Goal: Information Seeking & Learning: Find specific fact

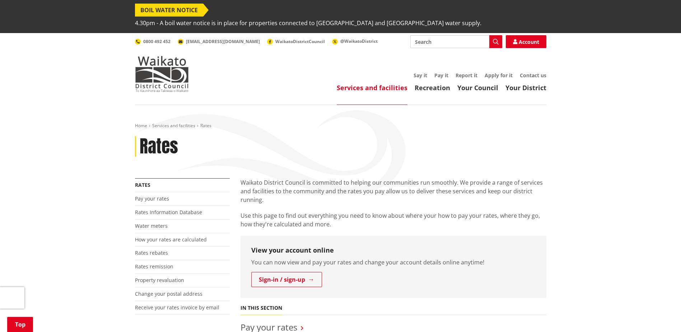
scroll to position [108, 0]
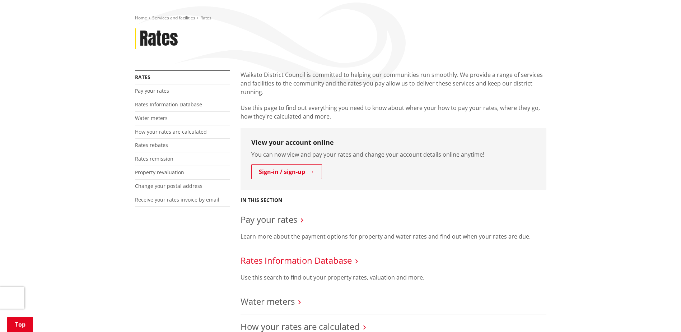
click at [286, 254] on link "Rates Information Database" at bounding box center [295, 260] width 111 height 12
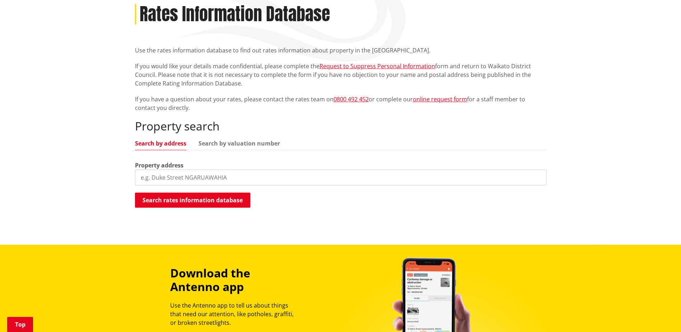
scroll to position [144, 0]
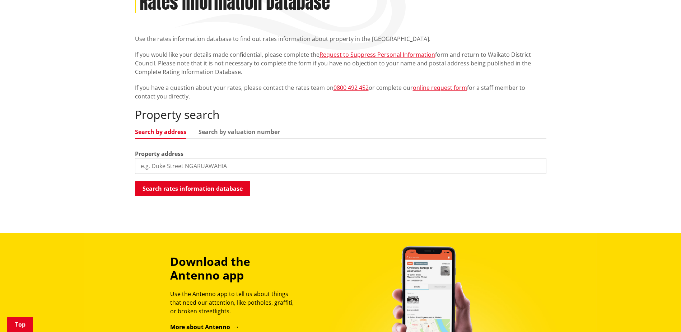
drag, startPoint x: 159, startPoint y: 155, endPoint x: 165, endPoint y: 154, distance: 5.8
click at [159, 158] on input "search" at bounding box center [340, 166] width 411 height 16
click at [152, 181] on button "Search rates information database" at bounding box center [192, 188] width 115 height 15
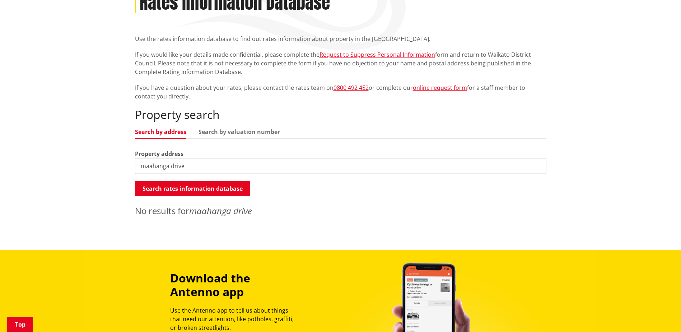
drag, startPoint x: 188, startPoint y: 152, endPoint x: -20, endPoint y: 132, distance: 208.8
click at [0, 132] on html "BOIL WATER NOTICE 4.30pm - A boil water notice is in place for properties conne…" at bounding box center [340, 211] width 681 height 710
paste input "Maahanga D"
click at [223, 129] on link "Search by valuation number" at bounding box center [238, 132] width 81 height 6
drag, startPoint x: 125, startPoint y: 149, endPoint x: 74, endPoint y: 143, distance: 51.3
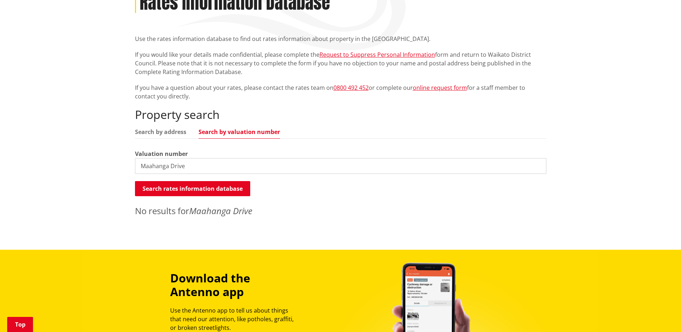
click at [82, 145] on div "Home Services and facilities Rates Rates Information Database Rates Information…" at bounding box center [340, 105] width 681 height 288
paste input "04180-210-05"
click at [160, 181] on button "Search rates information database" at bounding box center [192, 188] width 115 height 15
click at [171, 158] on input "04180-210-05" at bounding box center [340, 166] width 411 height 16
click at [192, 181] on button "Search rates information database" at bounding box center [192, 188] width 115 height 15
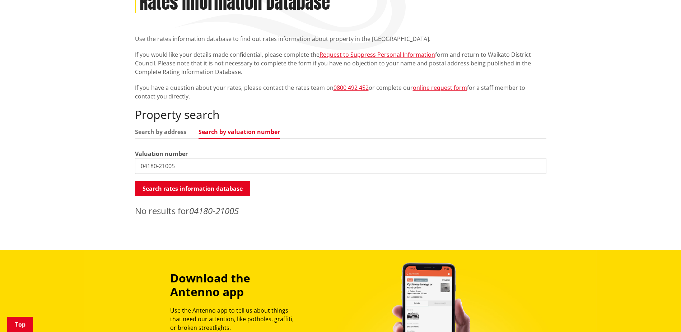
drag, startPoint x: 159, startPoint y: 153, endPoint x: 162, endPoint y: 166, distance: 13.2
click at [159, 158] on input "04180-21005" at bounding box center [340, 166] width 411 height 16
drag, startPoint x: 178, startPoint y: 143, endPoint x: 105, endPoint y: 141, distance: 72.9
click at [105, 141] on div "Home Services and facilities Rates Rates Information Database Rates Information…" at bounding box center [340, 105] width 681 height 288
paste input "4180/"
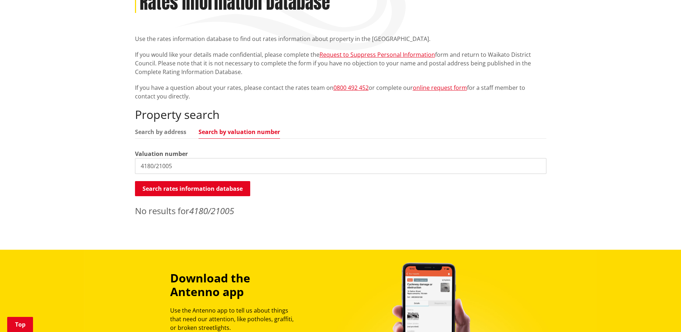
click at [156, 158] on input "4180/21005" at bounding box center [340, 166] width 411 height 16
click at [158, 158] on input "4180_21005" at bounding box center [340, 166] width 411 height 16
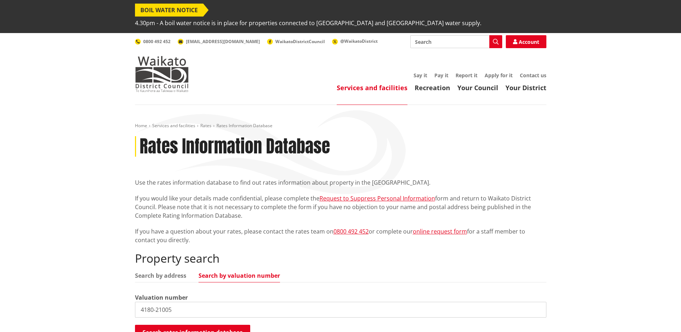
scroll to position [179, 0]
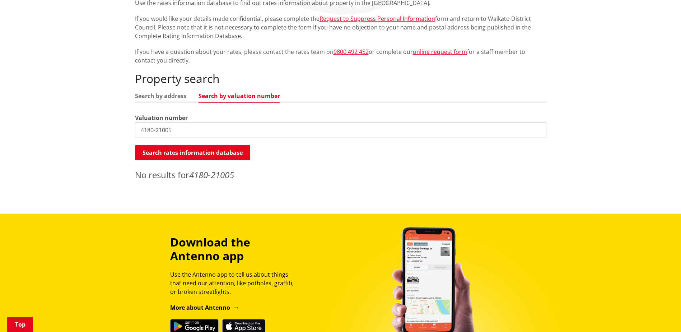
drag, startPoint x: 192, startPoint y: 118, endPoint x: -31, endPoint y: 118, distance: 223.3
click at [0, 118] on html "BOIL WATER NOTICE 4.30pm - A boil water notice is in place for properties conne…" at bounding box center [340, 176] width 681 height 710
type input "0418021005"
click at [141, 122] on input "0418021005" at bounding box center [340, 130] width 411 height 16
click at [195, 122] on input "0418021005" at bounding box center [340, 130] width 411 height 16
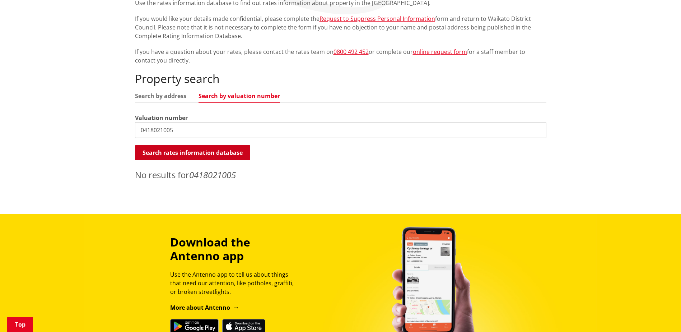
click at [183, 145] on button "Search rates information database" at bounding box center [192, 152] width 115 height 15
click at [181, 122] on input "0418021005" at bounding box center [340, 130] width 411 height 16
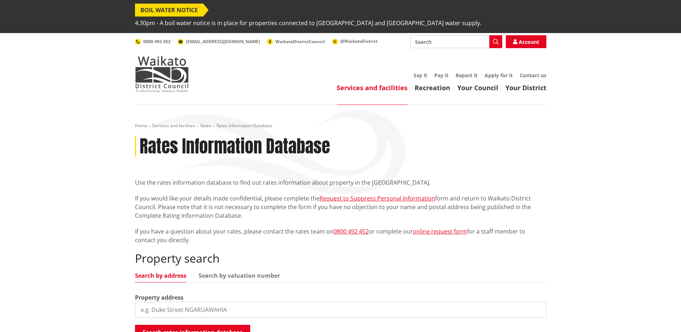
scroll to position [179, 0]
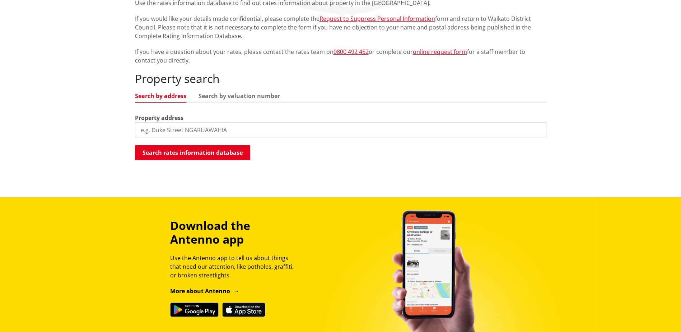
click at [183, 122] on input "search" at bounding box center [340, 130] width 411 height 16
click at [231, 93] on link "Search by valuation number" at bounding box center [238, 96] width 81 height 6
click at [178, 122] on input "search" at bounding box center [340, 130] width 411 height 16
click at [172, 122] on input "search" at bounding box center [340, 130] width 411 height 16
paste input "04180/210.05"
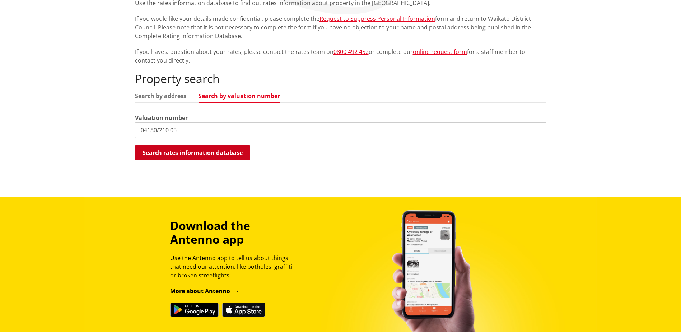
click at [174, 145] on button "Search rates information database" at bounding box center [192, 152] width 115 height 15
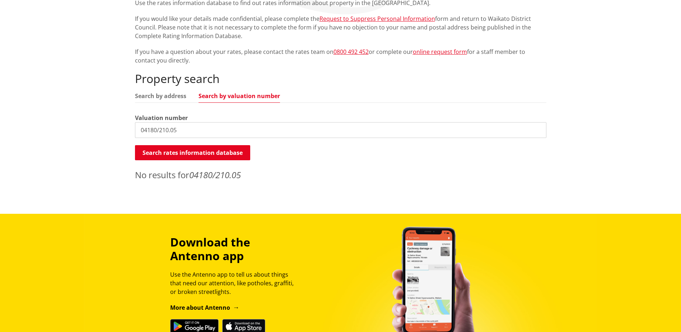
click at [170, 122] on input "04180/210.05" at bounding box center [340, 130] width 411 height 16
type input "04180/21005"
drag, startPoint x: 187, startPoint y: 120, endPoint x: 45, endPoint y: 116, distance: 142.2
click at [48, 116] on div "Home Services and facilities Rates Rates Information Database Rates Information…" at bounding box center [340, 69] width 681 height 288
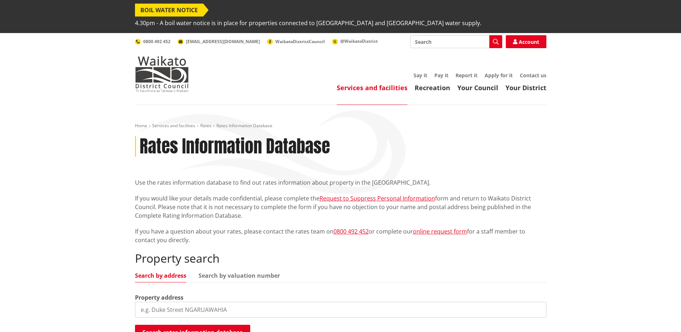
scroll to position [179, 0]
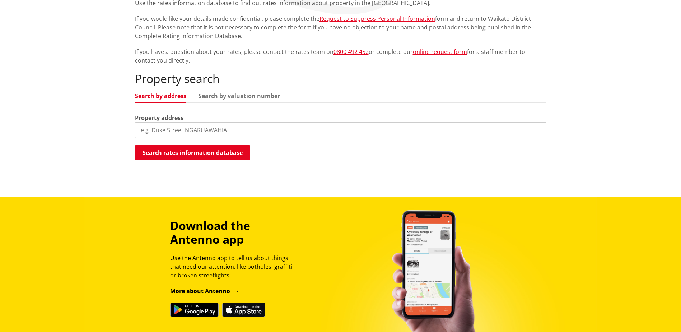
click at [173, 122] on input "search" at bounding box center [340, 130] width 411 height 16
type input "Maahanga Drive"
click at [189, 145] on button "Search rates information database" at bounding box center [192, 152] width 115 height 15
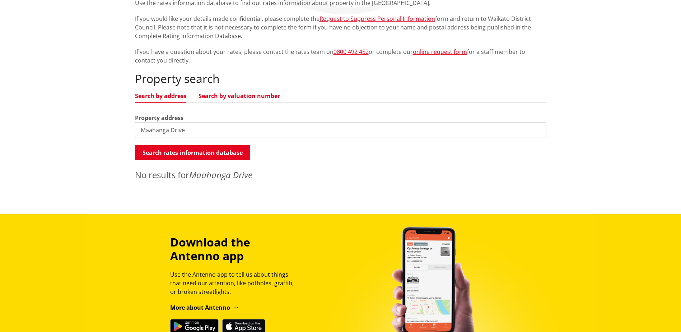
click at [220, 93] on link "Search by valuation number" at bounding box center [238, 96] width 81 height 6
click at [195, 122] on input "Maahanga Drive" at bounding box center [340, 130] width 411 height 16
type input "23011521"
click at [167, 93] on link "Search by address" at bounding box center [160, 96] width 51 height 6
drag, startPoint x: 188, startPoint y: 117, endPoint x: 90, endPoint y: 114, distance: 98.0
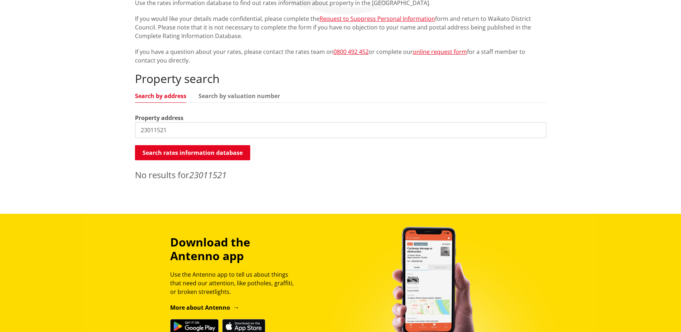
click at [94, 114] on div "Home Services and facilities Rates Rates Information Database Rates Information…" at bounding box center [340, 69] width 681 height 288
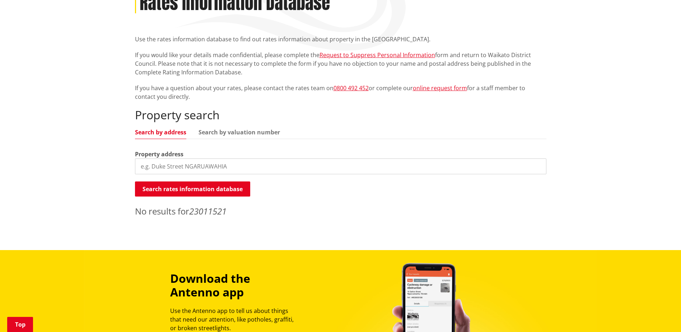
scroll to position [144, 0]
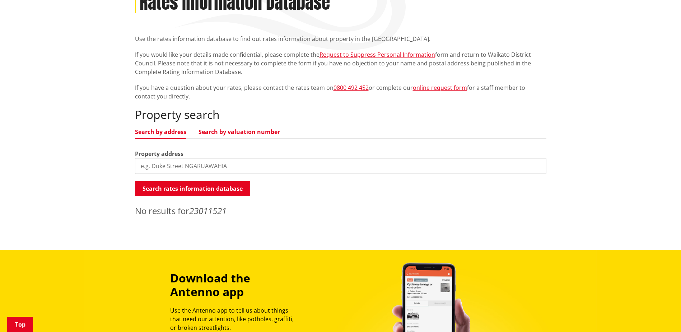
click at [240, 129] on link "Search by valuation number" at bounding box center [238, 132] width 81 height 6
click at [226, 158] on input "search" at bounding box center [340, 166] width 411 height 16
type input "0418021005"
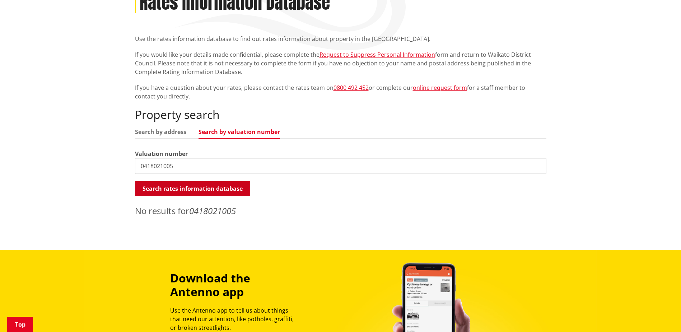
click at [216, 181] on button "Search rates information database" at bounding box center [192, 188] width 115 height 15
drag, startPoint x: 183, startPoint y: 152, endPoint x: 71, endPoint y: 155, distance: 111.3
click at [82, 151] on div "Home Services and facilities Rates Rates Information Database Rates Information…" at bounding box center [340, 105] width 681 height 288
click at [172, 129] on link "Search by address" at bounding box center [160, 132] width 51 height 6
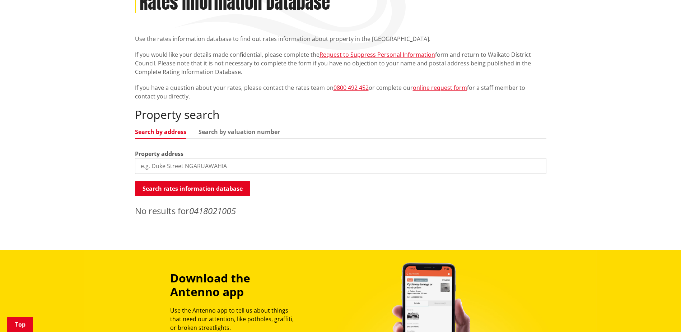
click at [170, 158] on input "search" at bounding box center [340, 166] width 411 height 16
drag, startPoint x: 144, startPoint y: 153, endPoint x: 99, endPoint y: 140, distance: 46.6
click at [140, 158] on input "maahanga drive" at bounding box center [340, 166] width 411 height 16
drag, startPoint x: 200, startPoint y: 153, endPoint x: 260, endPoint y: 23, distance: 143.2
click at [26, 152] on div "Home Services and facilities Rates Rates Information Database Rates Information…" at bounding box center [340, 105] width 681 height 288
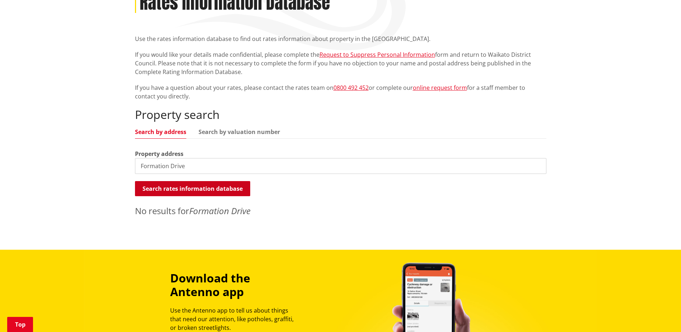
click at [177, 181] on button "Search rates information database" at bounding box center [192, 188] width 115 height 15
click at [189, 158] on input "Formation Drive" at bounding box center [340, 166] width 411 height 16
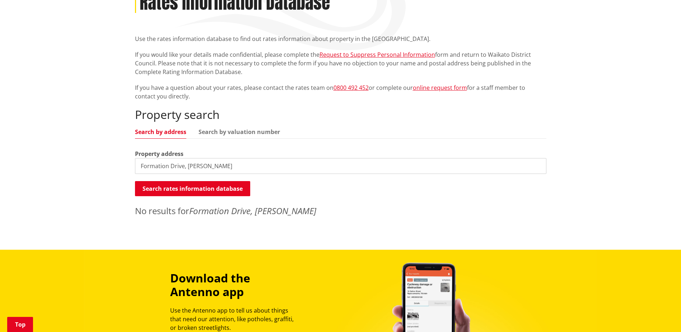
drag, startPoint x: 183, startPoint y: 154, endPoint x: 332, endPoint y: 141, distance: 149.8
click at [332, 149] on div "Property address Formation Drive, Te Rapa" at bounding box center [340, 161] width 411 height 24
click at [226, 129] on link "Search by valuation number" at bounding box center [238, 132] width 81 height 6
drag, startPoint x: 196, startPoint y: 155, endPoint x: 37, endPoint y: 139, distance: 160.2
click at [41, 140] on div "Home Services and facilities Rates Rates Information Database Rates Information…" at bounding box center [340, 105] width 681 height 288
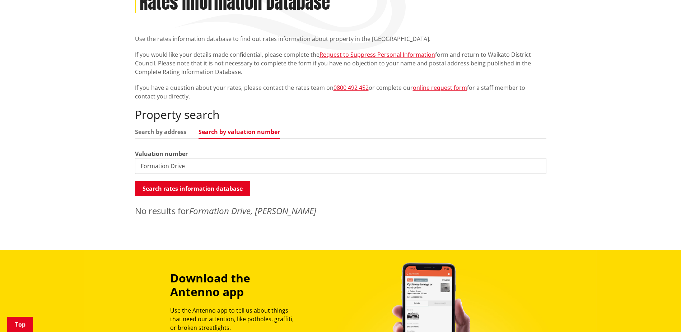
paste input "04180-218-01"
click at [169, 158] on input "04180-218-01" at bounding box center [340, 166] width 411 height 16
click at [160, 158] on input "04180-21801" at bounding box center [340, 166] width 411 height 16
click at [172, 158] on input "04180/218/01" at bounding box center [340, 166] width 411 height 16
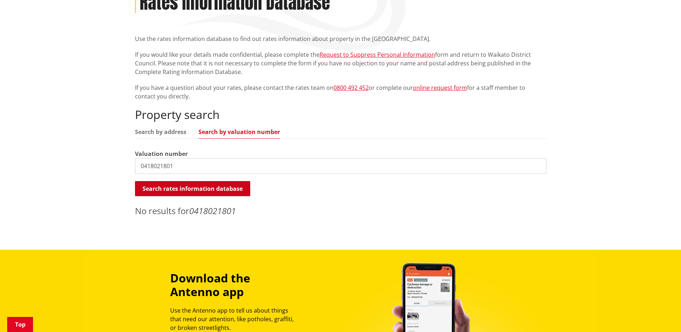
drag, startPoint x: 158, startPoint y: 153, endPoint x: 230, endPoint y: 169, distance: 74.0
click at [158, 158] on input "0418021801" at bounding box center [340, 166] width 411 height 16
click at [192, 158] on input "0418021801" at bounding box center [340, 166] width 411 height 16
click at [188, 158] on input "0418021801" at bounding box center [340, 166] width 411 height 16
click at [152, 158] on input "0418021801" at bounding box center [340, 166] width 411 height 16
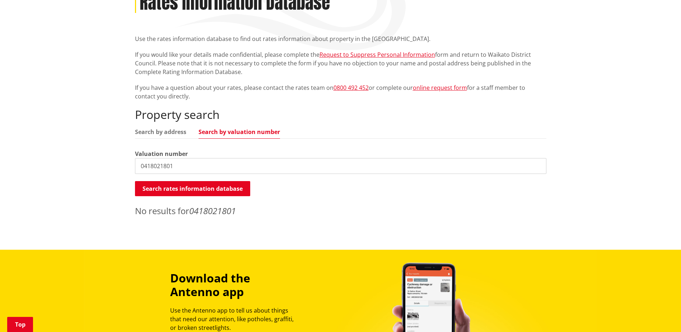
drag, startPoint x: 191, startPoint y: 152, endPoint x: 0, endPoint y: 144, distance: 190.8
click at [8, 145] on div "Home Services and facilities Rates Rates Information Database Rates Information…" at bounding box center [340, 105] width 681 height 288
click at [155, 181] on button "Search rates information database" at bounding box center [192, 188] width 115 height 15
click at [247, 129] on link "Search by valuation number" at bounding box center [238, 132] width 81 height 6
click at [176, 129] on link "Search by address" at bounding box center [160, 132] width 51 height 6
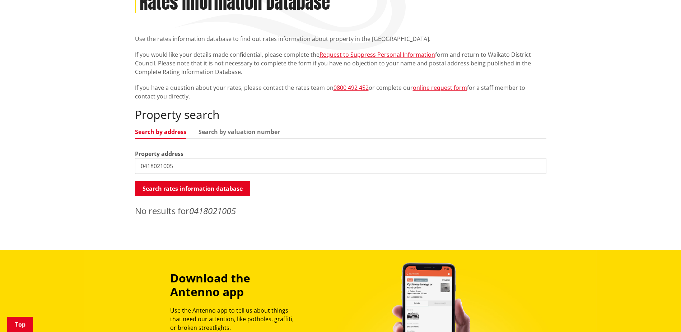
drag, startPoint x: 182, startPoint y: 153, endPoint x: -24, endPoint y: 174, distance: 206.4
click at [0, 174] on html "BOIL WATER NOTICE 4.30pm - A boil water notice is in place for properties conne…" at bounding box center [340, 211] width 681 height 710
type input "Maahanga Drive"
drag, startPoint x: 201, startPoint y: 151, endPoint x: 64, endPoint y: 163, distance: 138.3
click at [64, 163] on div "Home Services and facilities Rates Rates Information Database Rates Information…" at bounding box center [340, 105] width 681 height 288
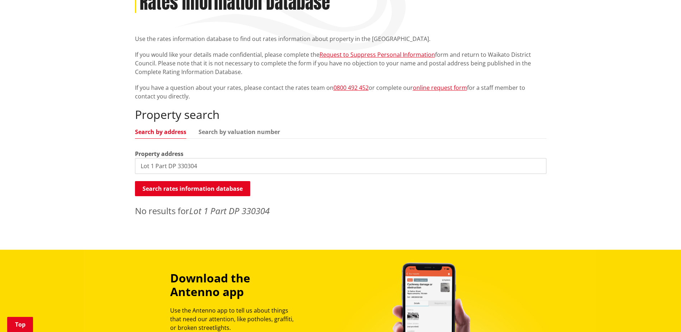
click at [167, 158] on input "Lot 1 Part DP 330304" at bounding box center [340, 166] width 411 height 16
type input "Lot 1 Pt DP 330304"
drag, startPoint x: 201, startPoint y: 154, endPoint x: 44, endPoint y: 146, distance: 157.1
click at [53, 149] on div "Home Services and facilities Rates Rates Information Database Rates Information…" at bounding box center [340, 105] width 681 height 288
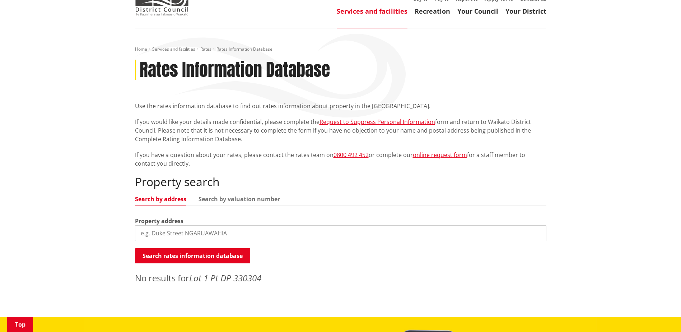
scroll to position [0, 0]
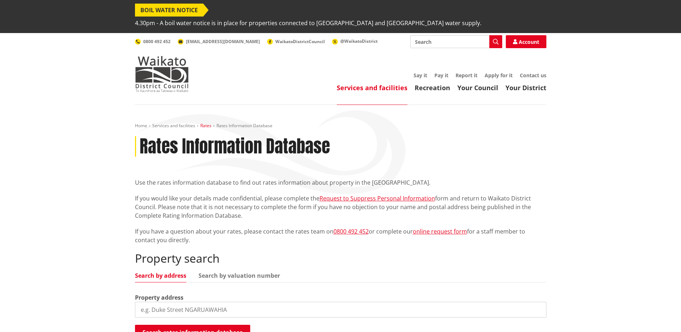
click at [206, 122] on link "Rates" at bounding box center [205, 125] width 11 height 6
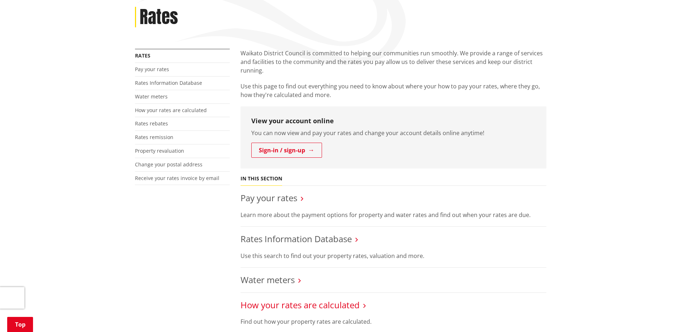
scroll to position [144, 0]
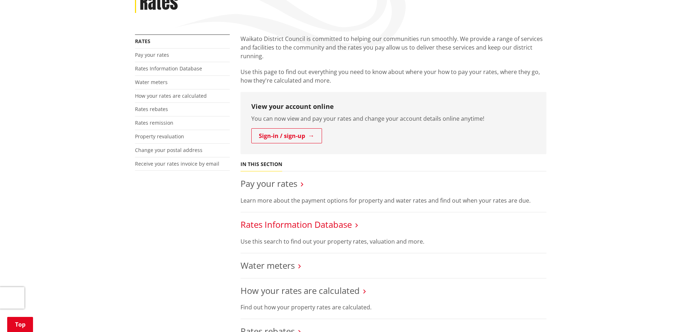
click at [295, 218] on link "Rates Information Database" at bounding box center [295, 224] width 111 height 12
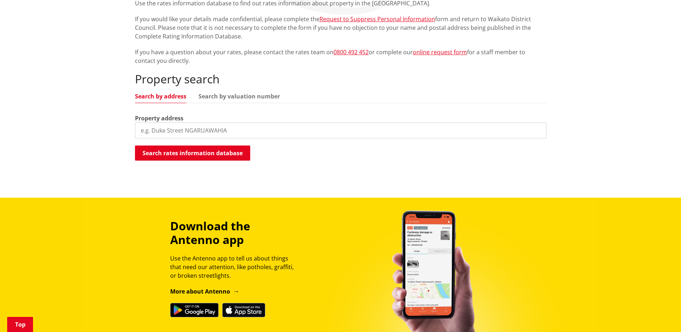
scroll to position [179, 0]
